Goal: Check status: Check status

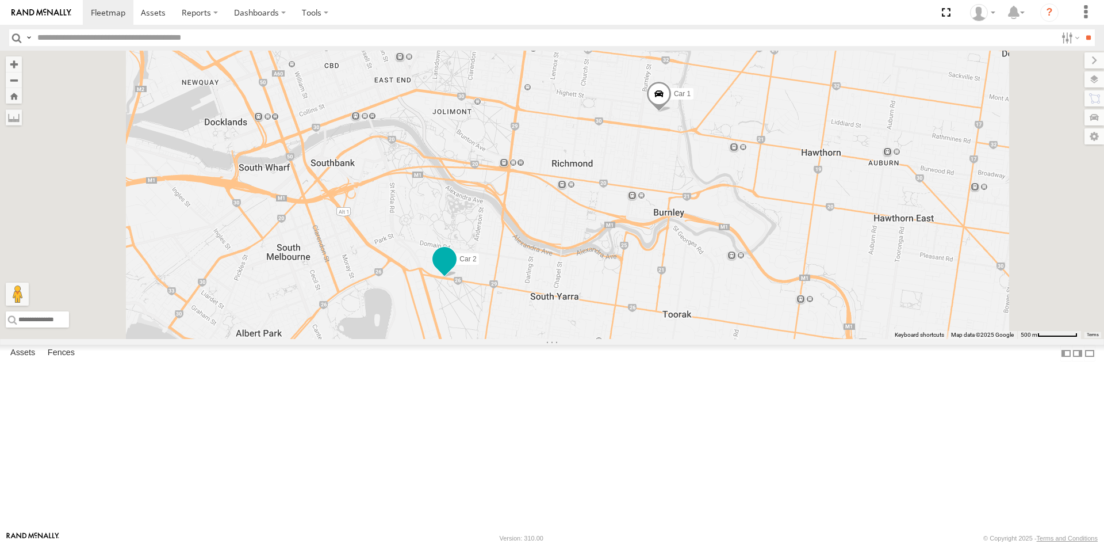
click at [455, 269] on span at bounding box center [444, 258] width 21 height 21
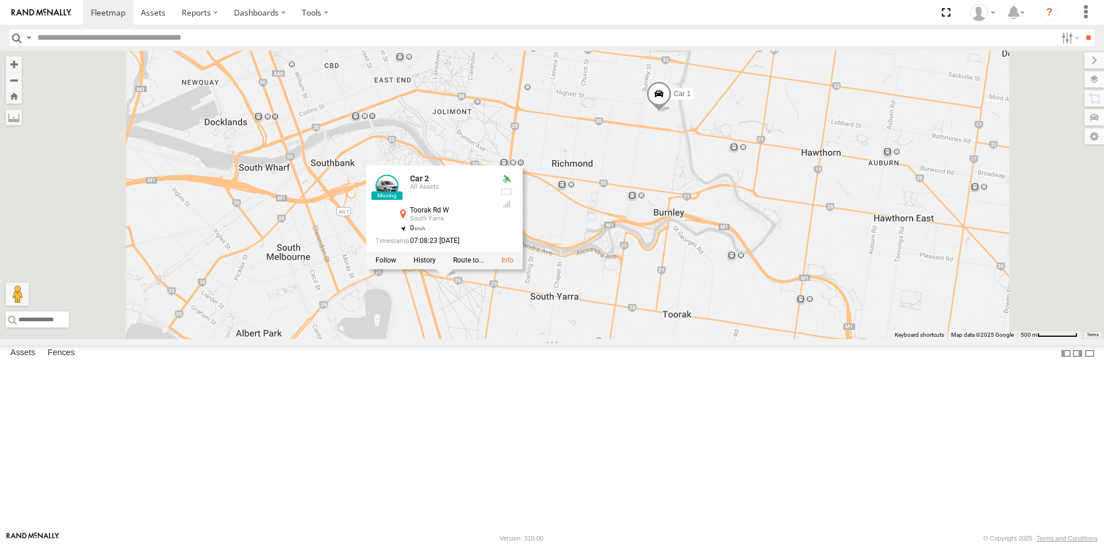
click at [523, 269] on div at bounding box center [444, 259] width 156 height 17
click at [396, 264] on label at bounding box center [386, 260] width 21 height 8
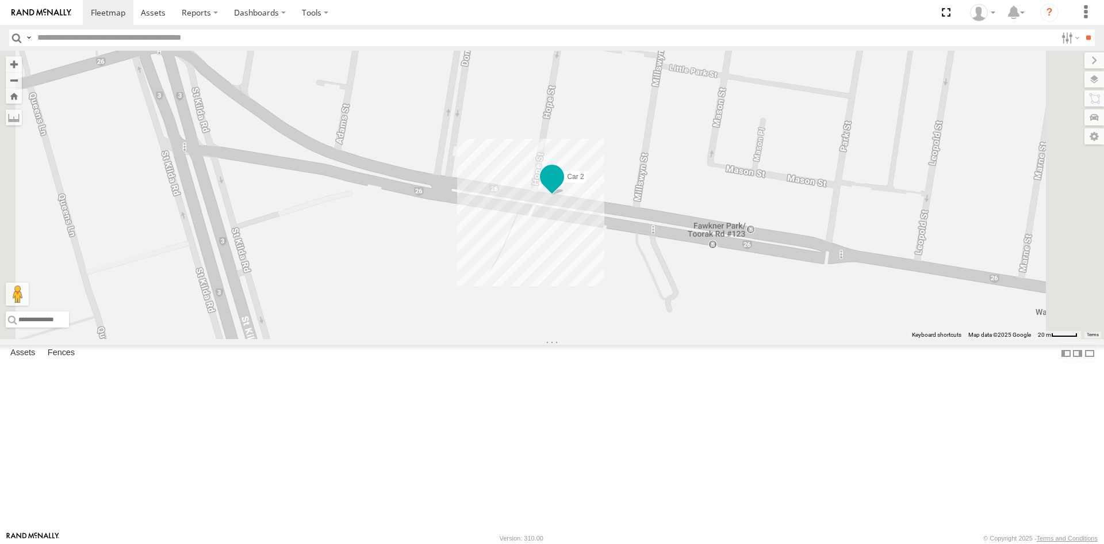
click at [563, 187] on span at bounding box center [552, 176] width 21 height 21
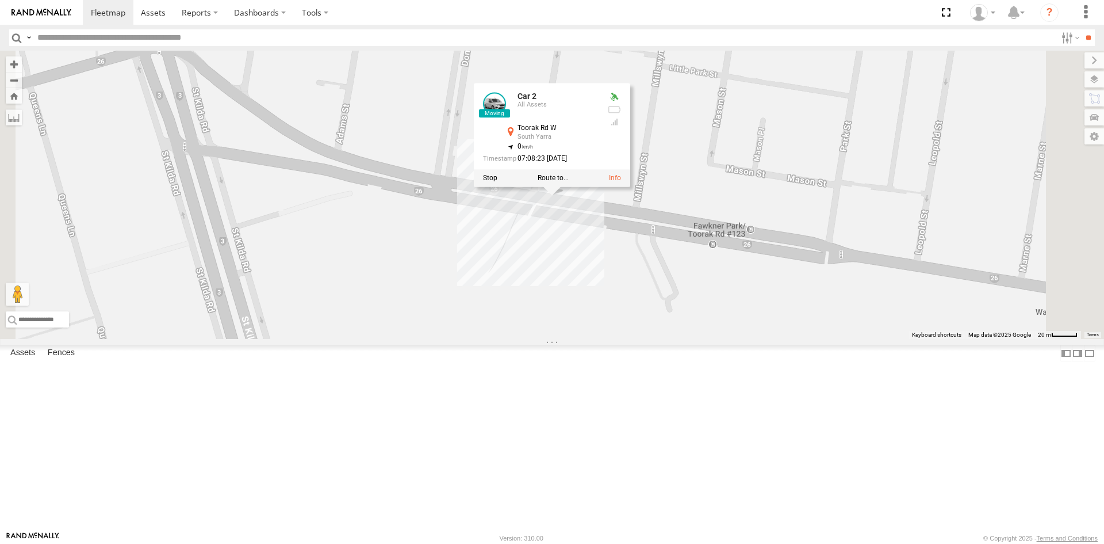
click at [655, 339] on div "Car 2 Car 2 All Assets Toorak Rd W [GEOGRAPHIC_DATA] -37.83732 , 144.97922 0 07…" at bounding box center [552, 195] width 1104 height 288
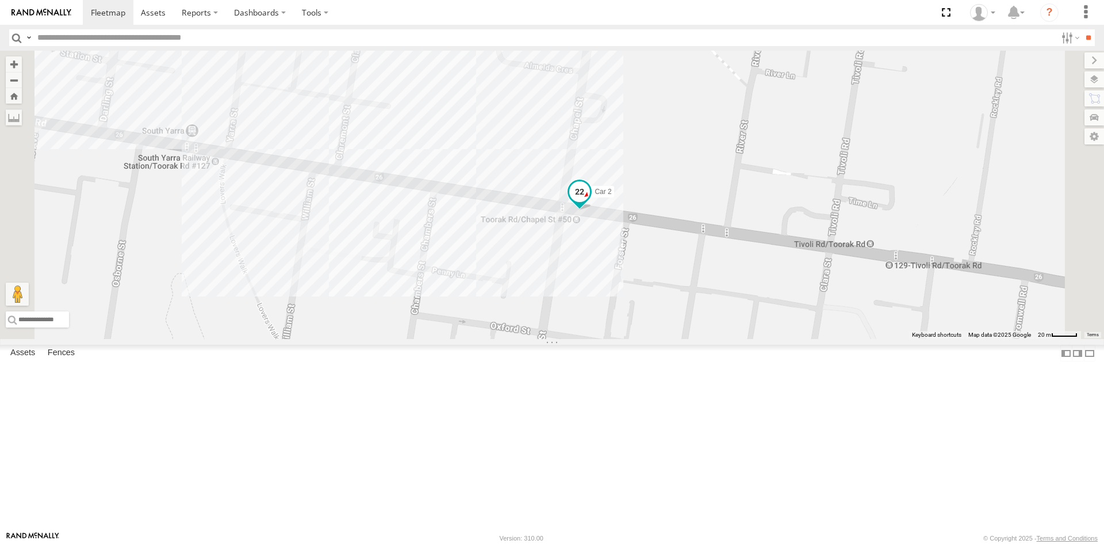
click at [590, 201] on span at bounding box center [579, 191] width 21 height 21
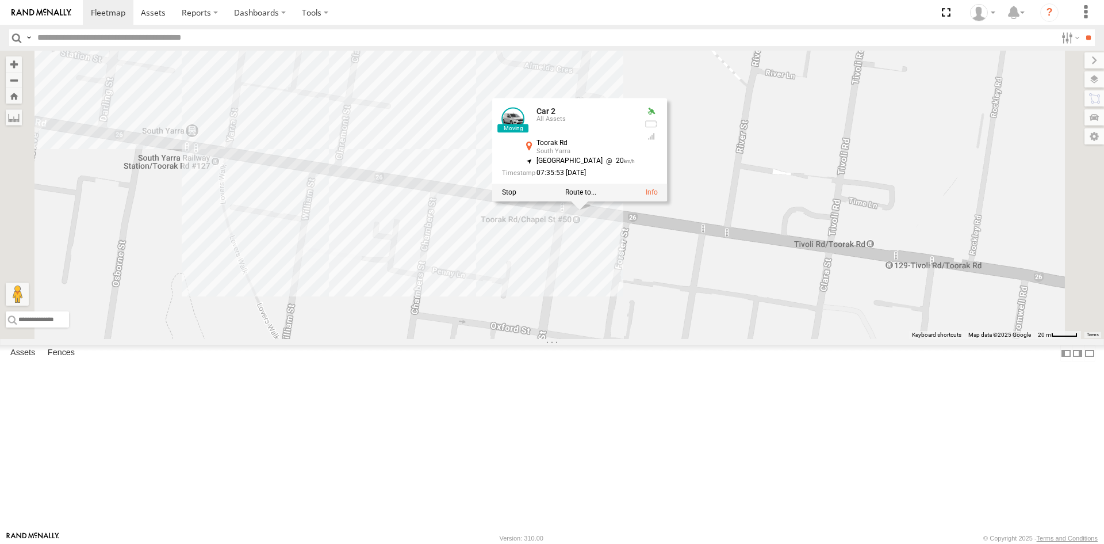
click at [648, 339] on div "Car 2 Car 2 All Assets Toorak Rd South Yarra -37.83952 , 144.99578 [GEOGRAPHIC_…" at bounding box center [552, 195] width 1104 height 288
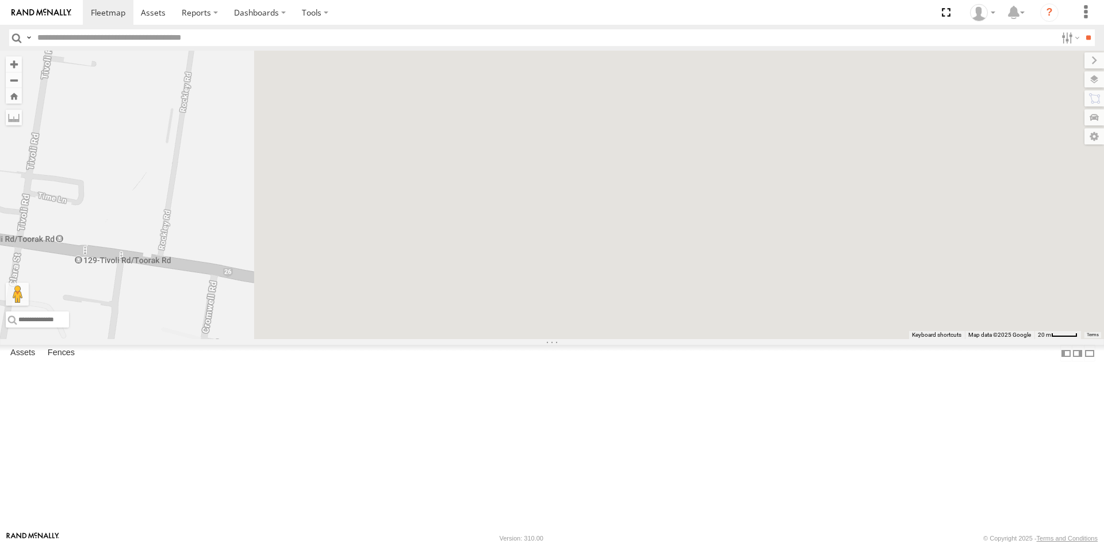
drag, startPoint x: 897, startPoint y: 351, endPoint x: 38, endPoint y: 347, distance: 858.7
click at [38, 347] on main "← Move left → Move right ↑ Move up ↓ Move down + Zoom in - Zoom out Home Jump l…" at bounding box center [552, 291] width 1104 height 480
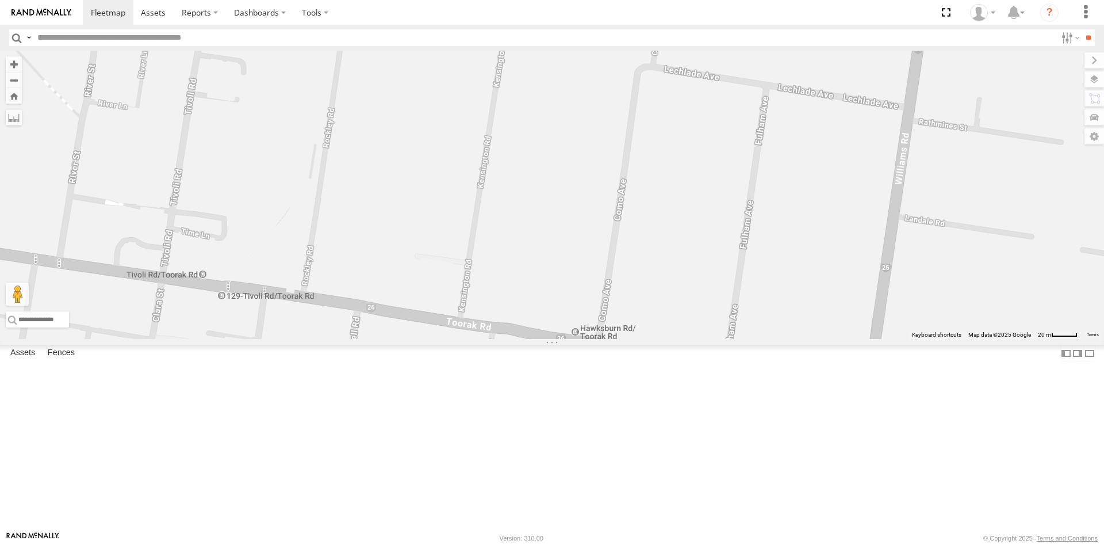
drag, startPoint x: 404, startPoint y: 251, endPoint x: 611, endPoint y: 288, distance: 210.9
click at [611, 288] on div "Car 2" at bounding box center [552, 195] width 1104 height 288
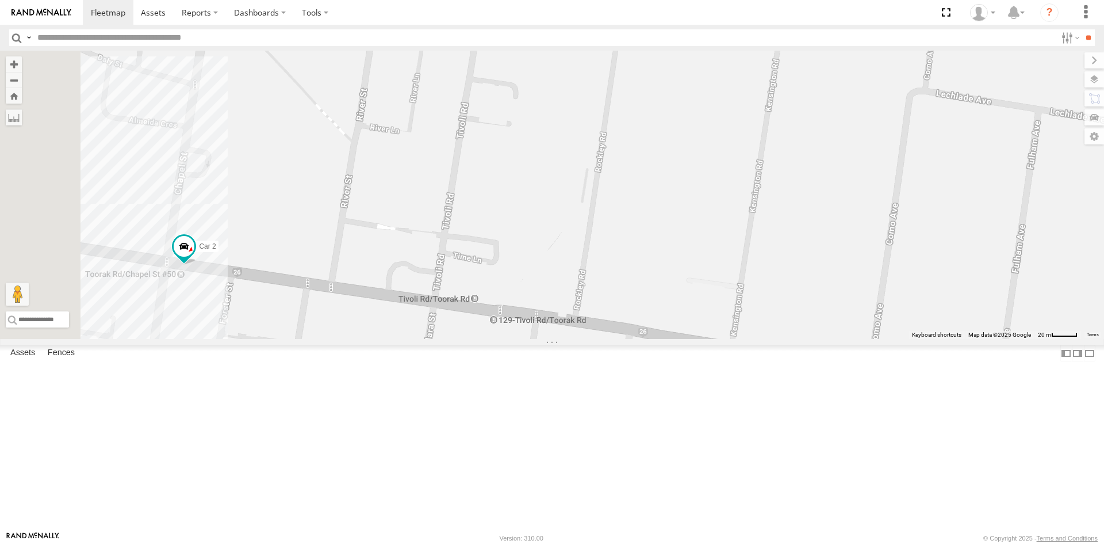
drag, startPoint x: 541, startPoint y: 252, endPoint x: 800, endPoint y: 280, distance: 260.3
click at [800, 280] on div "Car 2" at bounding box center [552, 195] width 1104 height 288
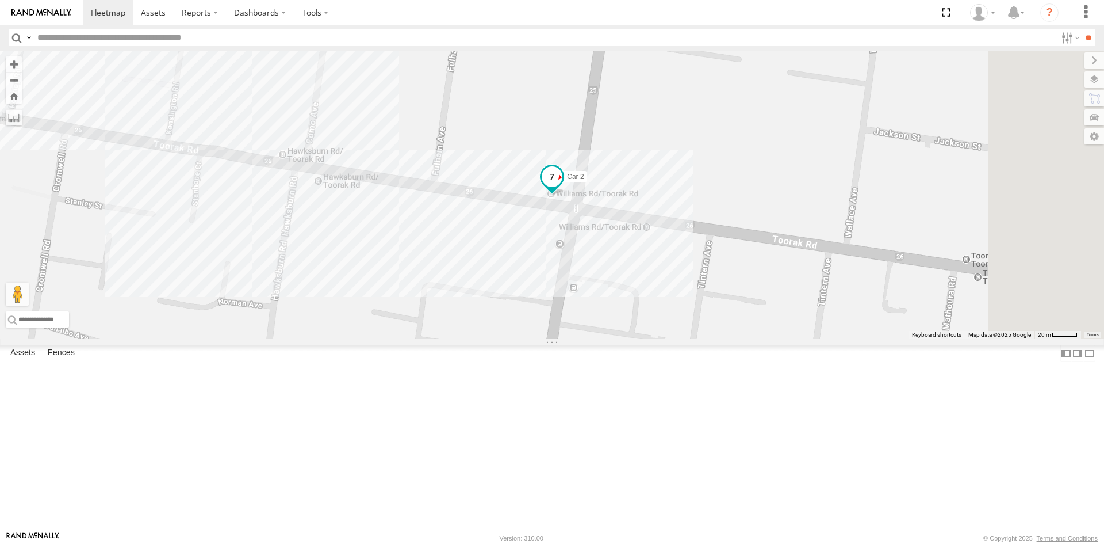
click at [563, 186] on span at bounding box center [552, 176] width 21 height 21
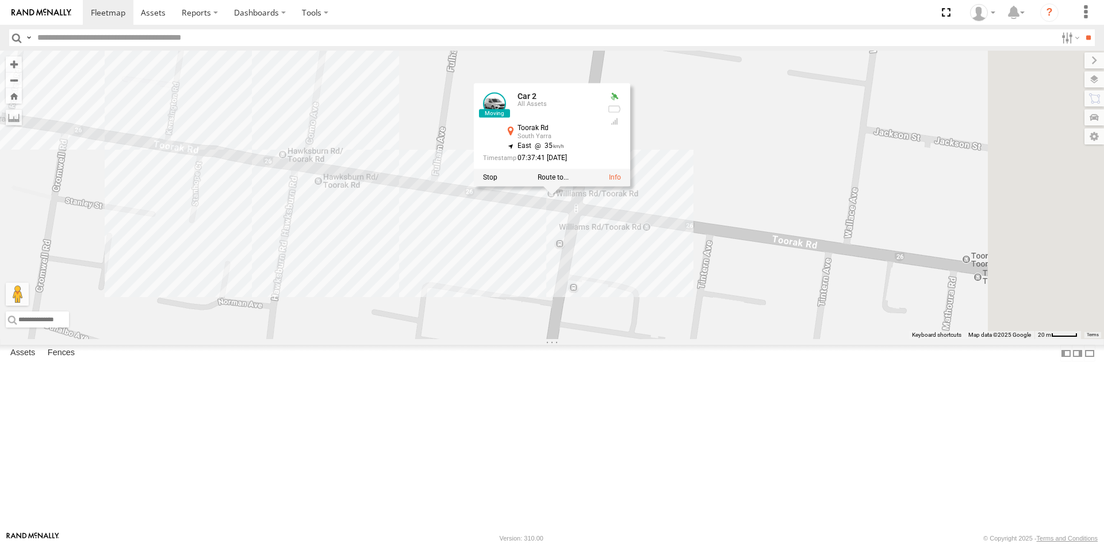
click at [684, 330] on div "Car 2 Car 2 All Assets Toorak Rd South Yarra -37.84049 , 145.00448 East 35 07:3…" at bounding box center [552, 195] width 1104 height 288
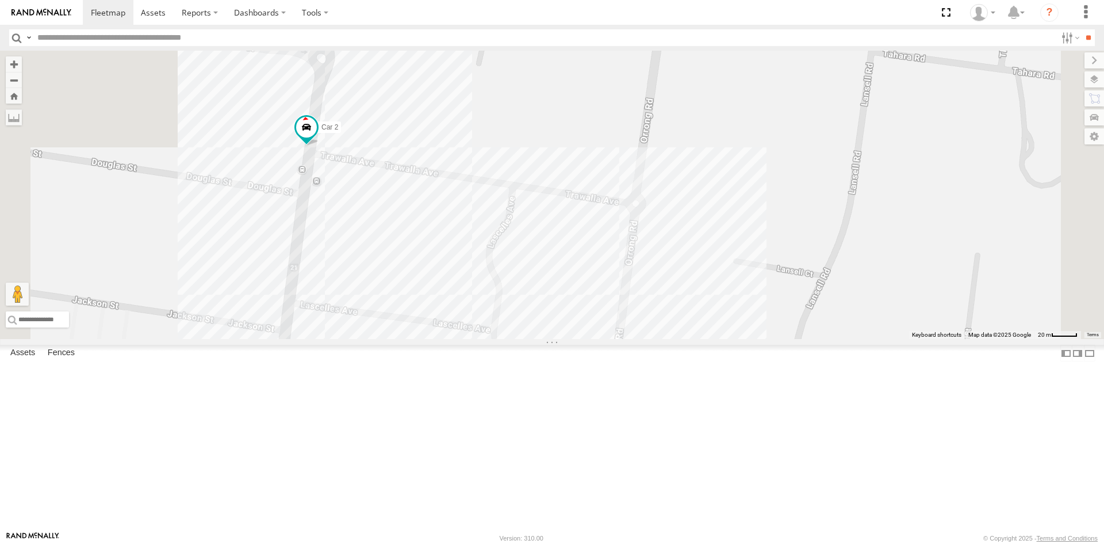
drag, startPoint x: 646, startPoint y: 235, endPoint x: 733, endPoint y: 291, distance: 103.1
click at [733, 291] on div "Car 2" at bounding box center [552, 195] width 1104 height 288
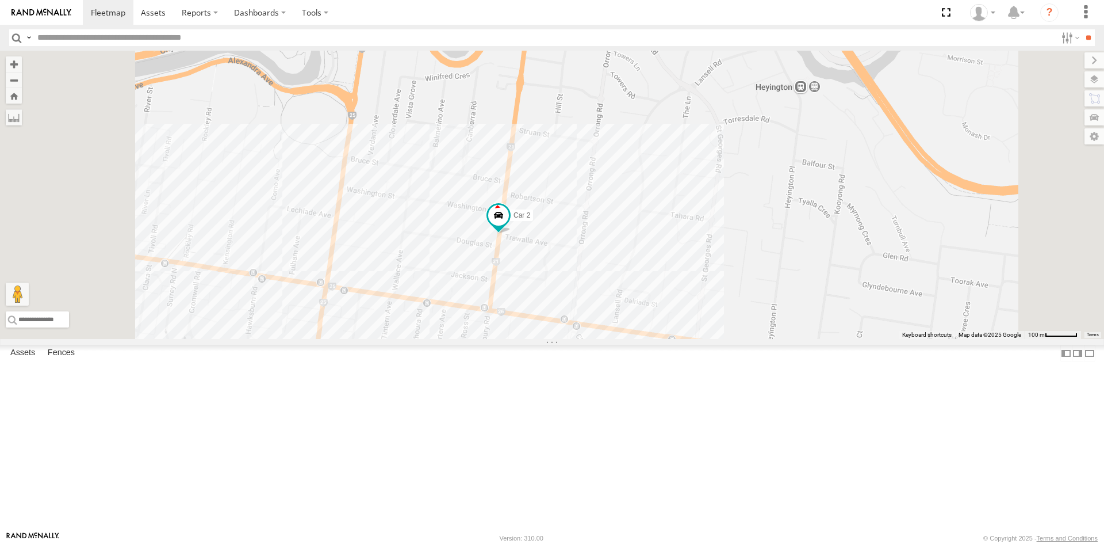
drag, startPoint x: 696, startPoint y: 161, endPoint x: 701, endPoint y: 247, distance: 86.4
click at [701, 247] on div "Car 2" at bounding box center [552, 195] width 1104 height 288
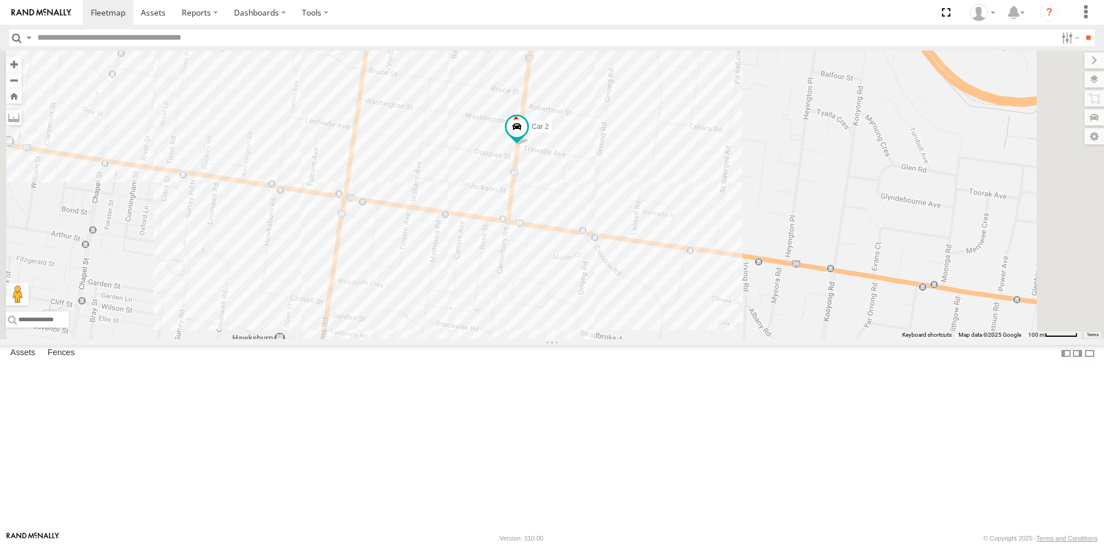
drag, startPoint x: 701, startPoint y: 205, endPoint x: 721, endPoint y: 121, distance: 85.8
click at [721, 121] on div "Car 2" at bounding box center [552, 195] width 1104 height 288
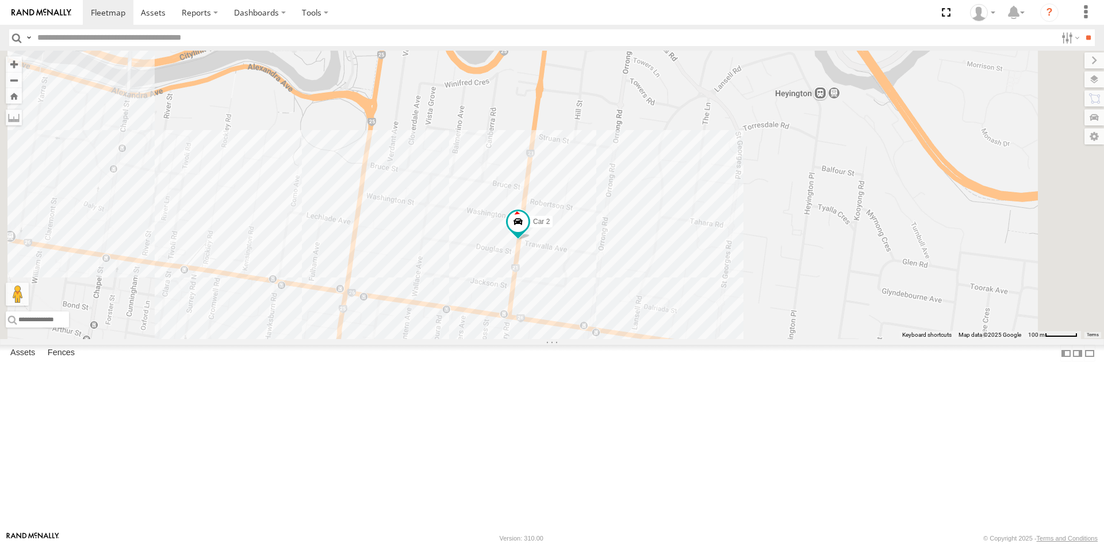
drag, startPoint x: 695, startPoint y: 135, endPoint x: 698, endPoint y: 233, distance: 98.4
click at [698, 233] on div "Car 2" at bounding box center [552, 195] width 1104 height 288
click at [529, 232] on span at bounding box center [518, 221] width 21 height 21
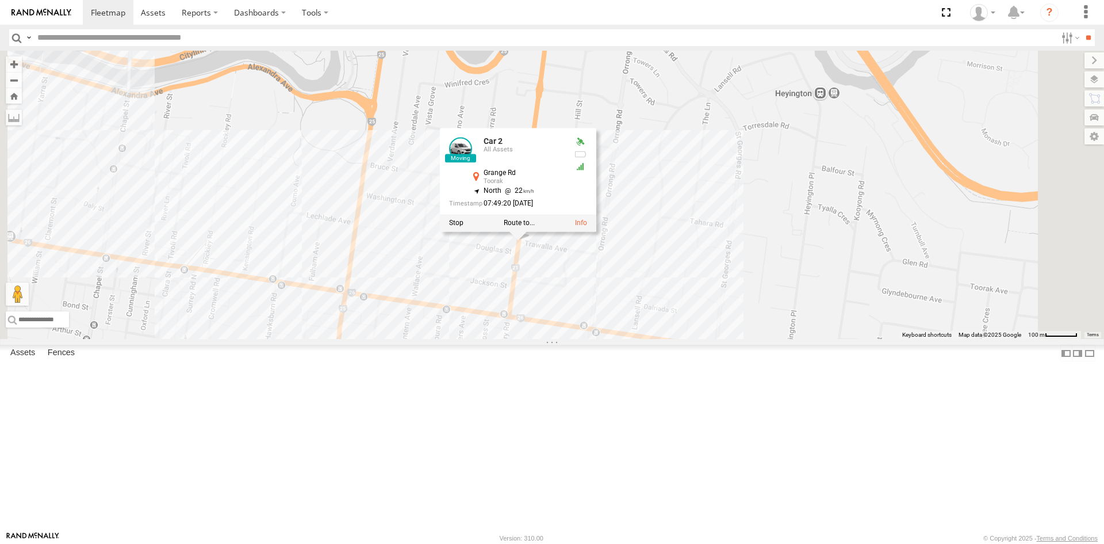
click at [634, 339] on div "Car 2 Car 2 All Assets Grange Rd Toorak -37.83906 , 145.01112 North 22 07:49:20…" at bounding box center [552, 195] width 1104 height 288
